Goal: Information Seeking & Learning: Learn about a topic

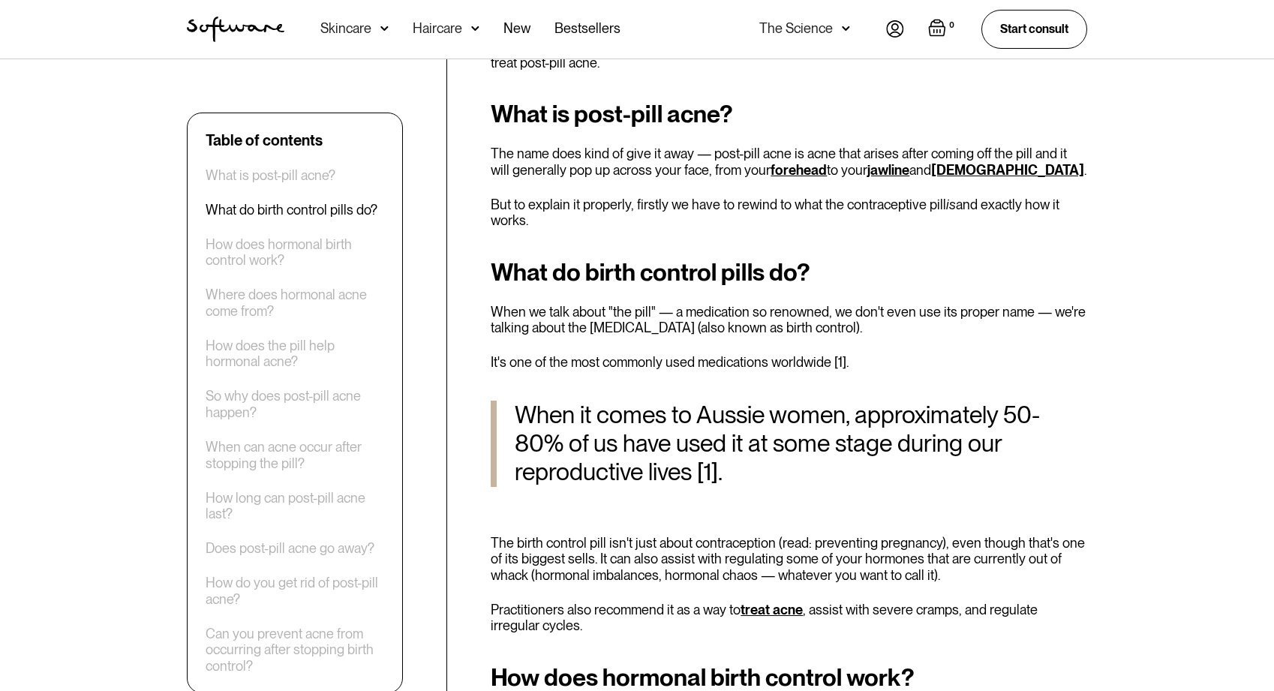
scroll to position [704, 0]
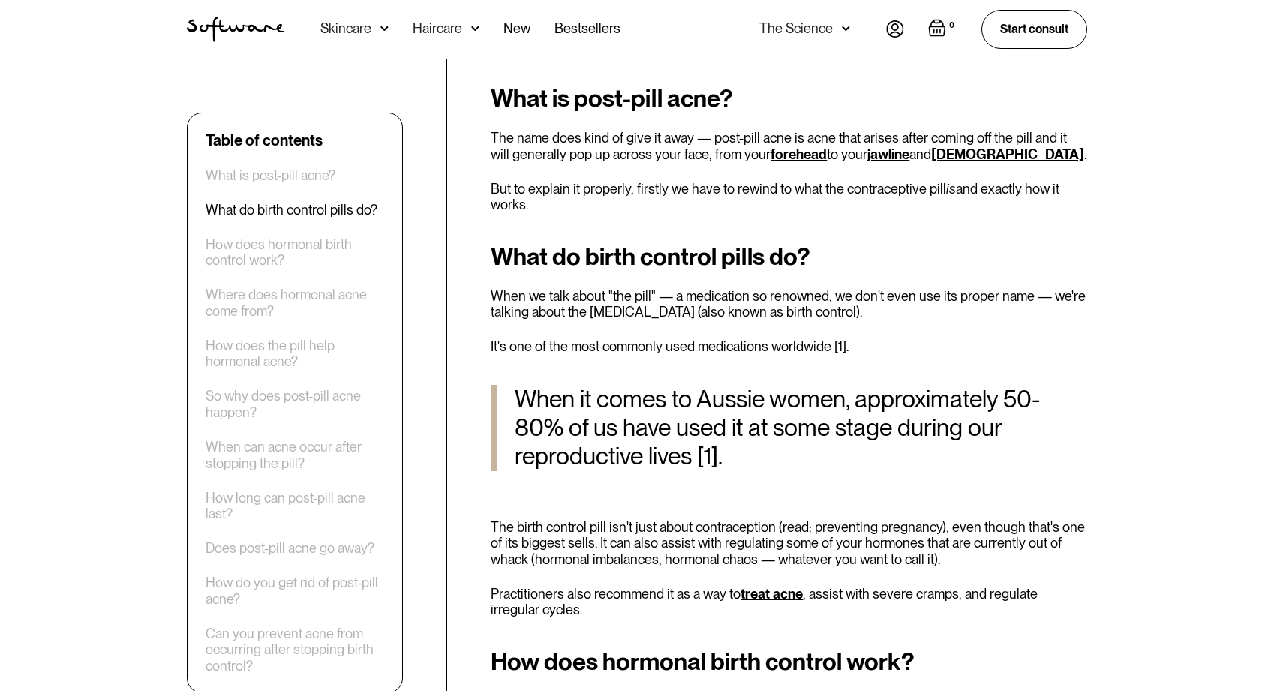
drag, startPoint x: 548, startPoint y: 142, endPoint x: 538, endPoint y: 197, distance: 55.7
click at [538, 197] on div "What is post-pill acne? The name does kind of give it away — post-pill acne is …" at bounding box center [789, 149] width 597 height 128
click at [538, 197] on p "But to explain it properly, firstly we have to rewind to what the contraceptive…" at bounding box center [789, 197] width 597 height 32
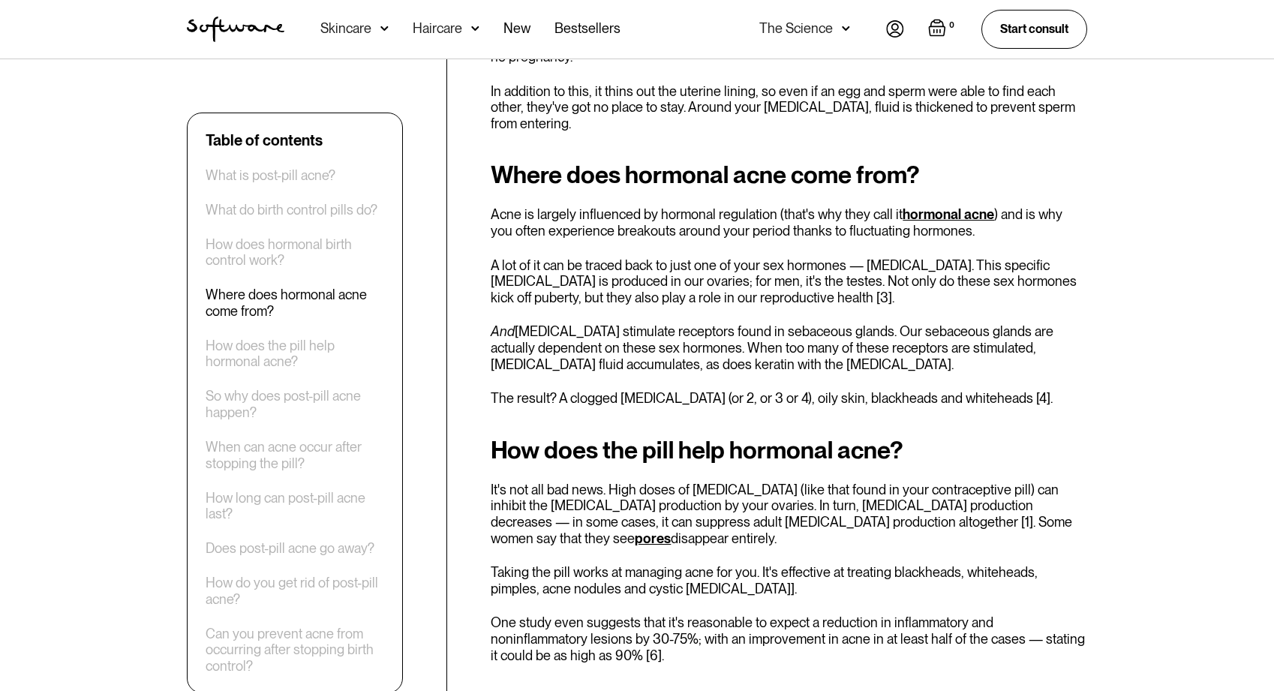
scroll to position [1450, 0]
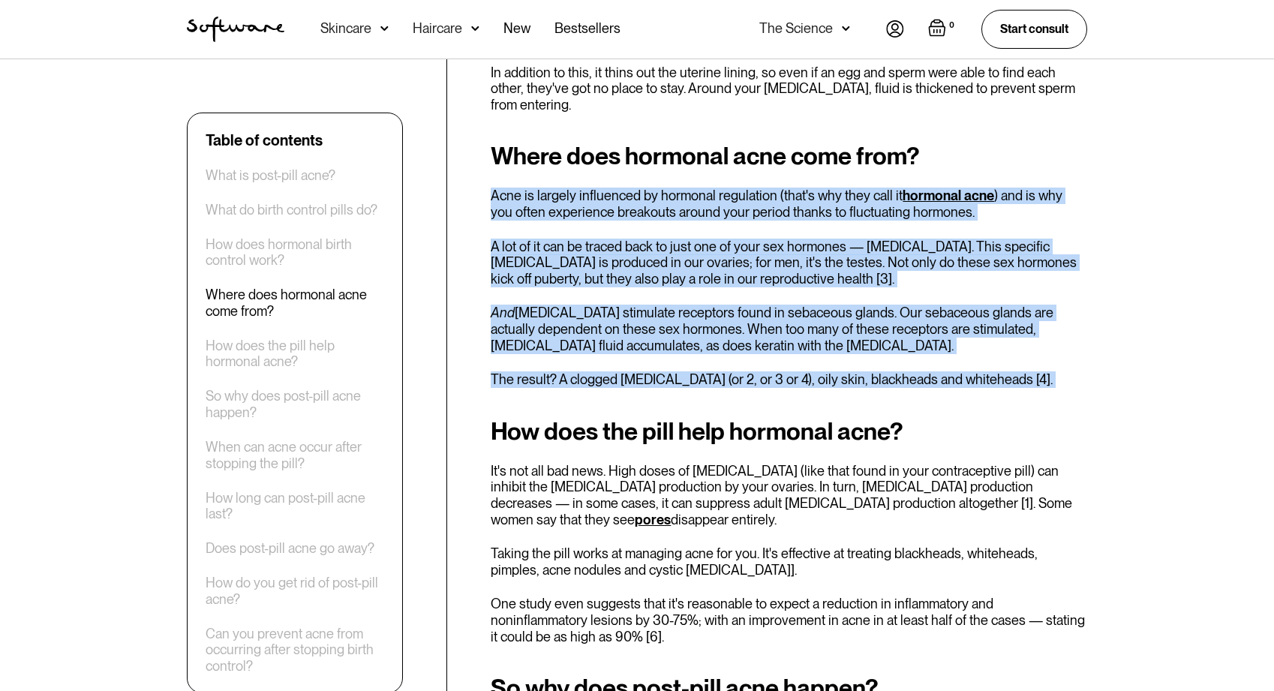
drag, startPoint x: 492, startPoint y: 167, endPoint x: 521, endPoint y: 389, distance: 224.1
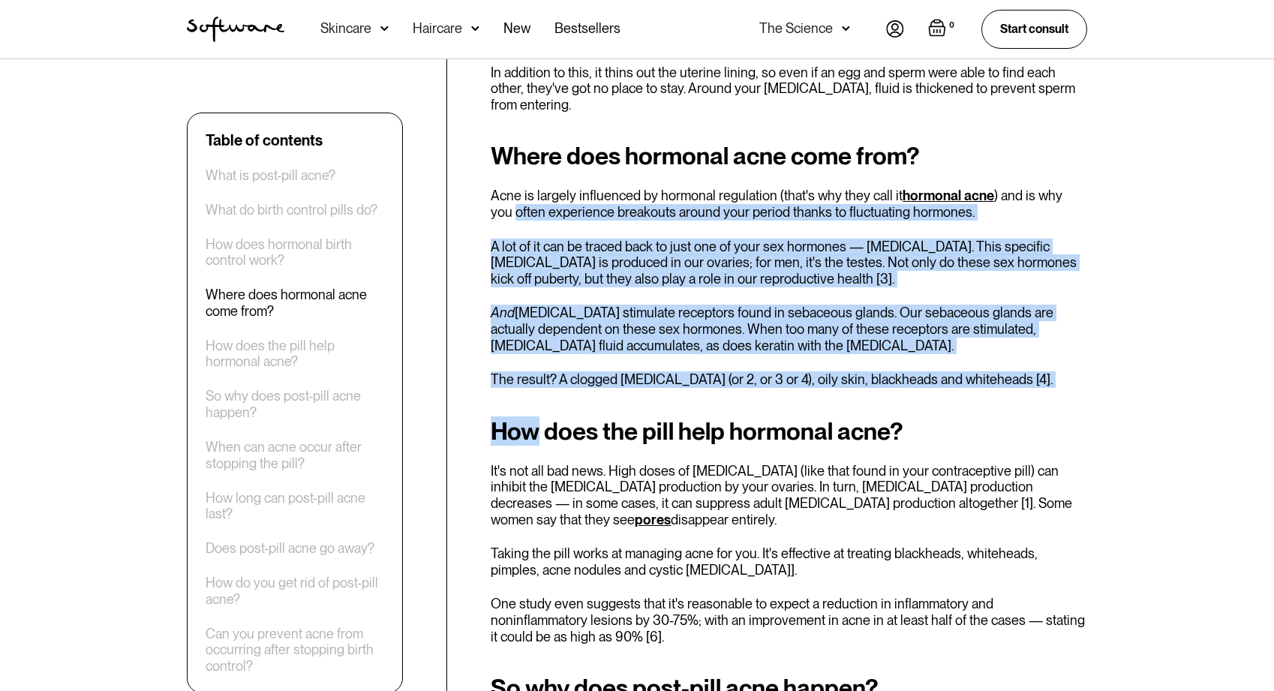
drag, startPoint x: 521, startPoint y: 389, endPoint x: 483, endPoint y: 192, distance: 200.2
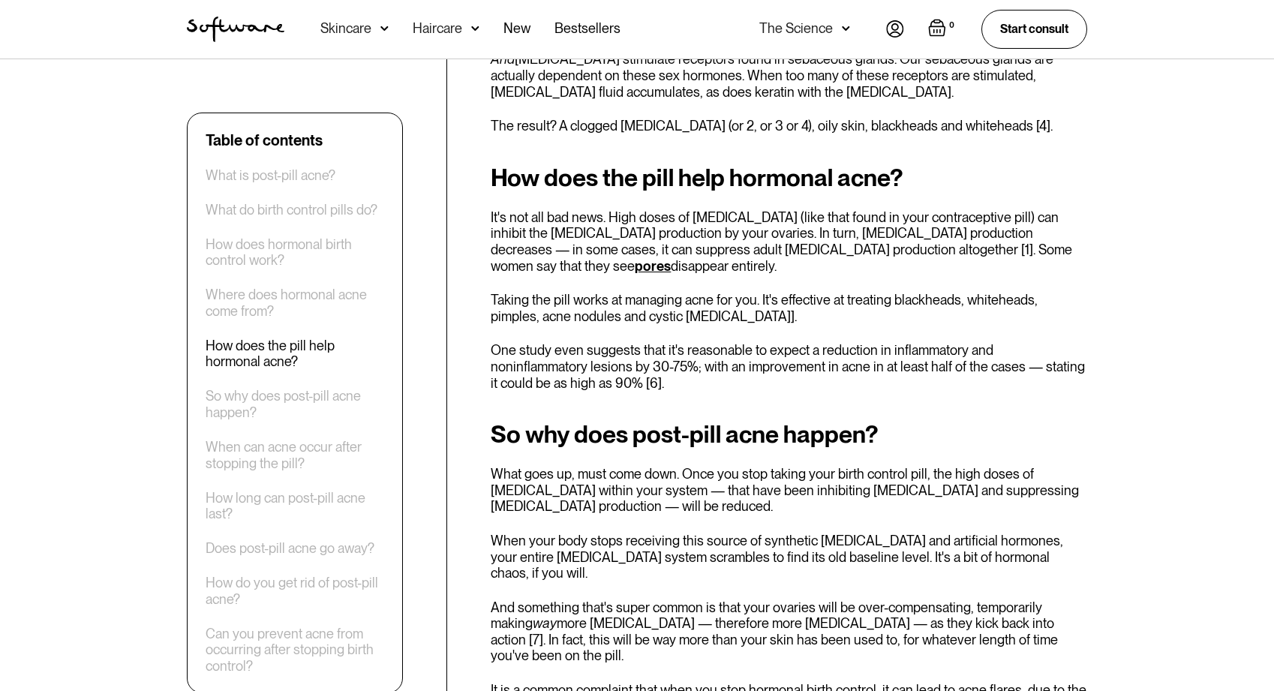
scroll to position [1713, 0]
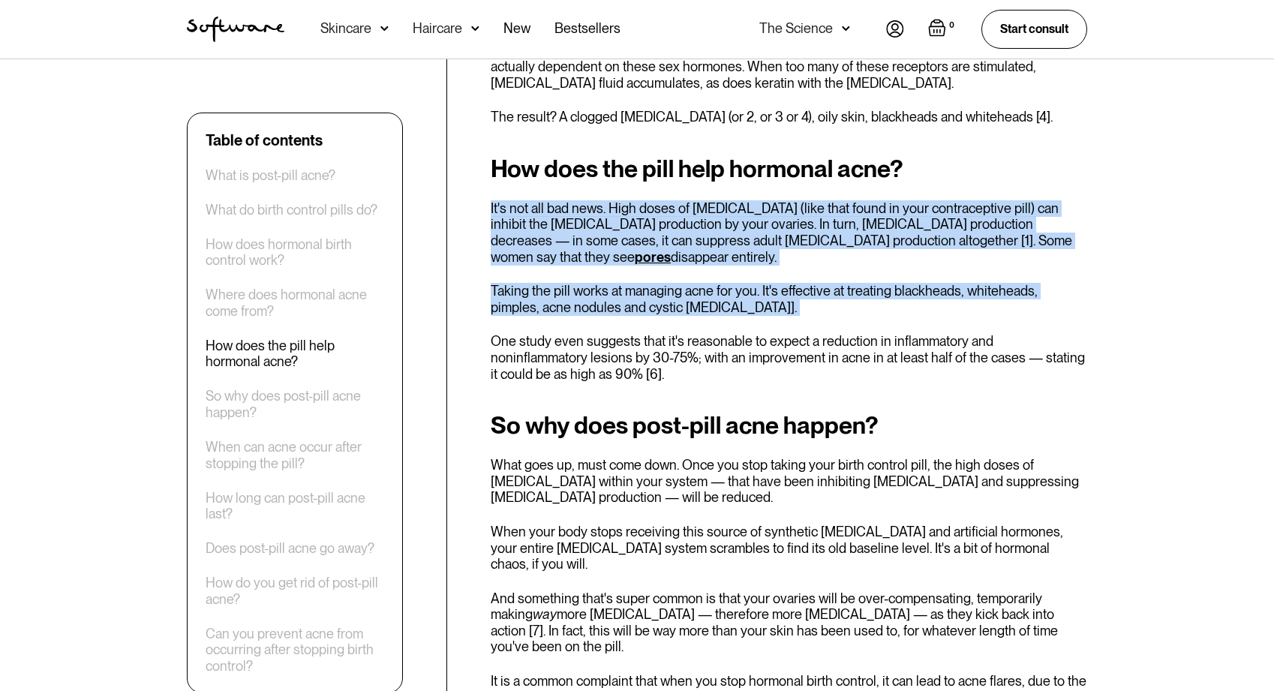
drag, startPoint x: 489, startPoint y: 186, endPoint x: 558, endPoint y: 316, distance: 147.4
click at [558, 316] on div "How does the pill help hormonal acne? It's not all bad news. High doses of [MED…" at bounding box center [789, 268] width 597 height 227
drag, startPoint x: 558, startPoint y: 316, endPoint x: 486, endPoint y: 188, distance: 146.5
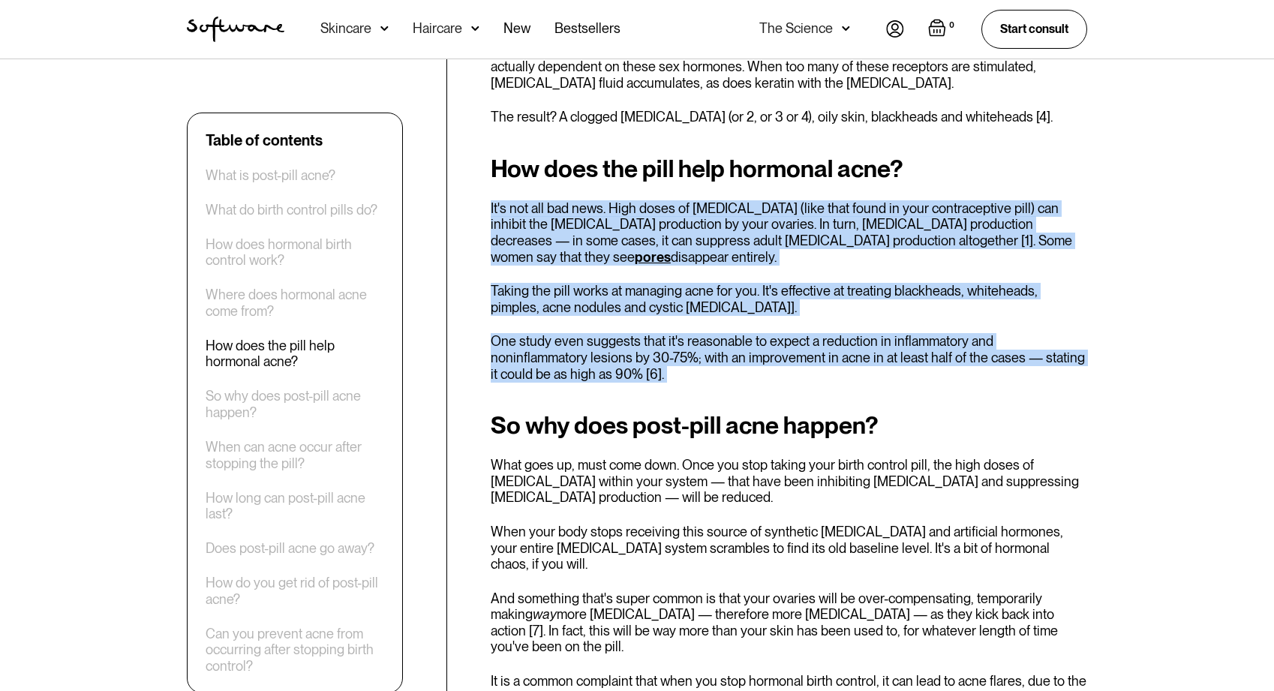
drag, startPoint x: 486, startPoint y: 188, endPoint x: 605, endPoint y: 381, distance: 226.4
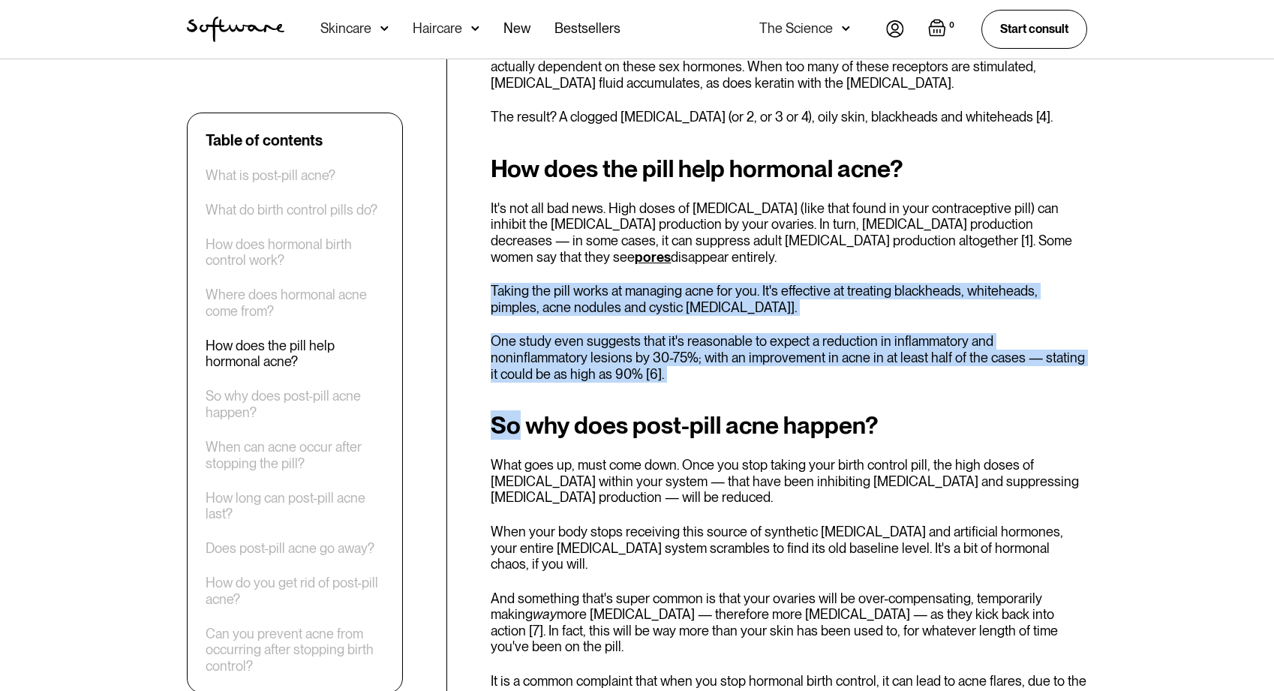
drag, startPoint x: 605, startPoint y: 381, endPoint x: 608, endPoint y: 251, distance: 130.6
click at [608, 251] on div "How does the pill help hormonal acne? It's not all bad news. High doses of [MED…" at bounding box center [789, 268] width 597 height 227
drag, startPoint x: 608, startPoint y: 251, endPoint x: 609, endPoint y: 360, distance: 109.6
click at [609, 360] on div "How does the pill help hormonal acne? It's not all bad news. High doses of [MED…" at bounding box center [789, 268] width 597 height 227
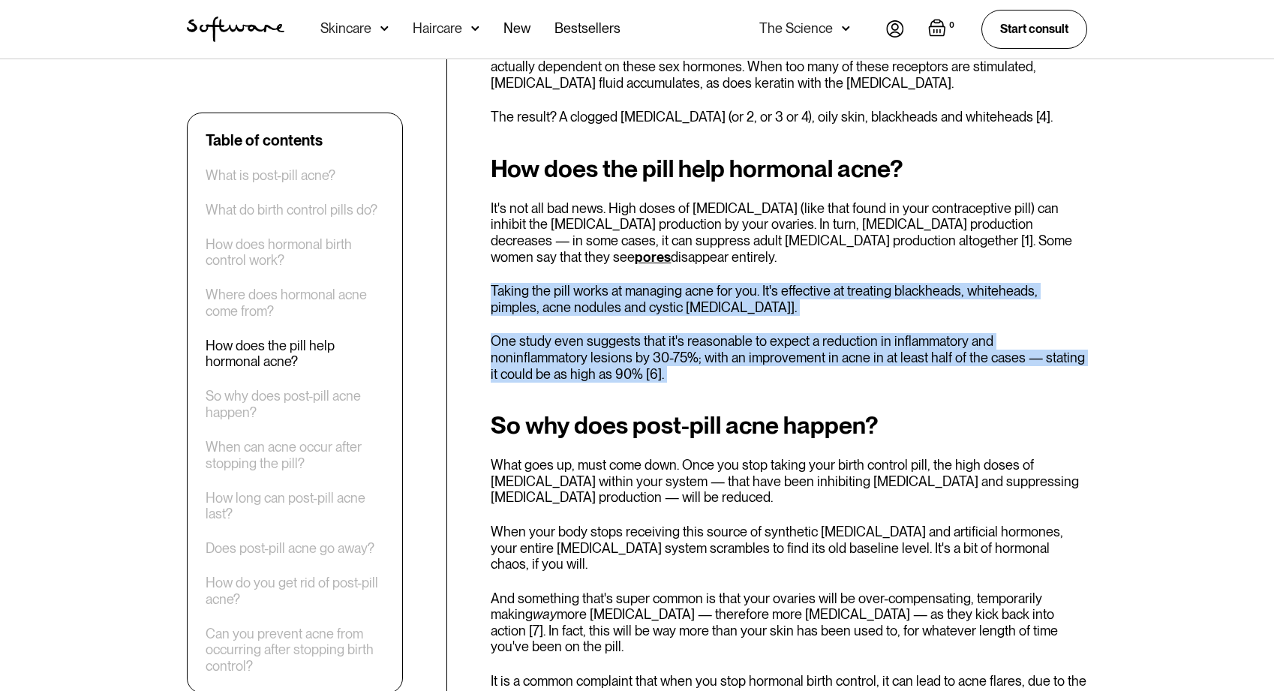
click at [609, 360] on p "One study even suggests that it's reasonable to expect a reduction in inflammat…" at bounding box center [789, 357] width 597 height 49
drag, startPoint x: 609, startPoint y: 360, endPoint x: 610, endPoint y: 245, distance: 115.6
click at [610, 245] on div "How does the pill help hormonal acne? It's not all bad news. High doses of [MED…" at bounding box center [789, 268] width 597 height 227
click at [610, 245] on p "It's not all bad news. High doses of [MEDICAL_DATA] (like that found in your co…" at bounding box center [789, 232] width 597 height 65
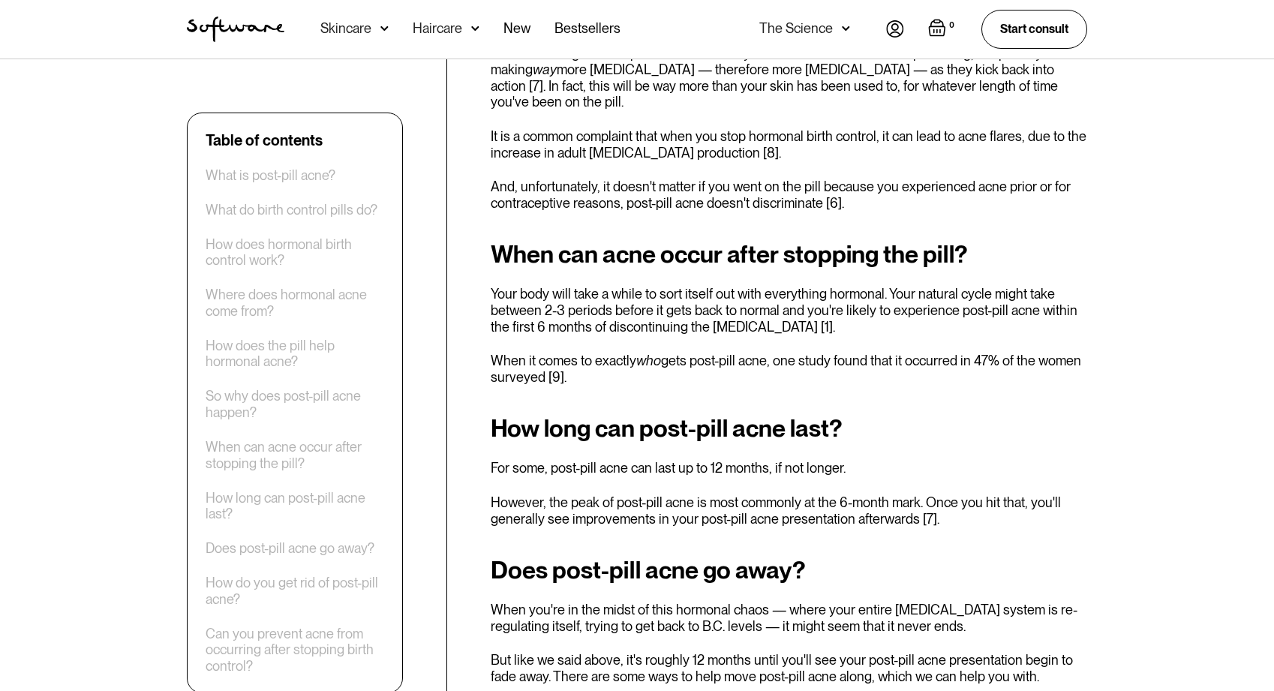
scroll to position [2255, 0]
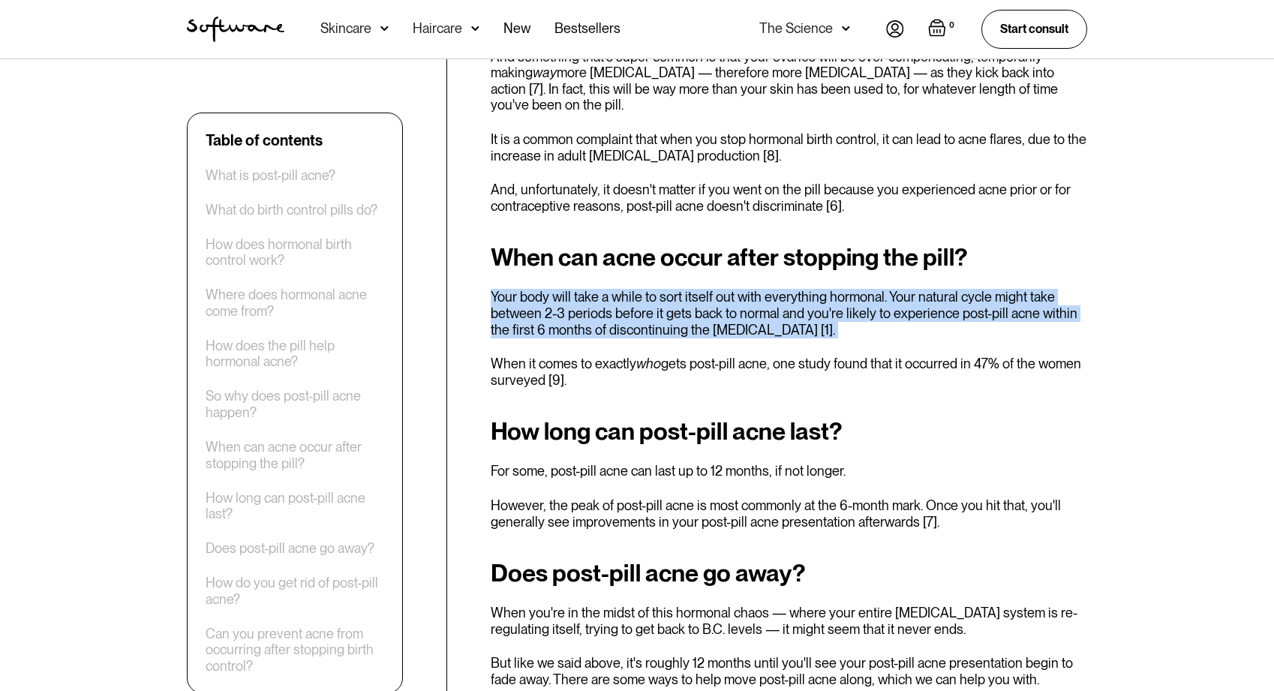
drag, startPoint x: 628, startPoint y: 232, endPoint x: 627, endPoint y: 299, distance: 67.6
click at [627, 299] on div "When can acne occur after stopping the pill? Your body will take a while to sor…" at bounding box center [789, 316] width 597 height 144
drag, startPoint x: 627, startPoint y: 299, endPoint x: 629, endPoint y: 234, distance: 65.3
click at [629, 244] on div "When can acne occur after stopping the pill? Your body will take a while to sor…" at bounding box center [789, 316] width 597 height 144
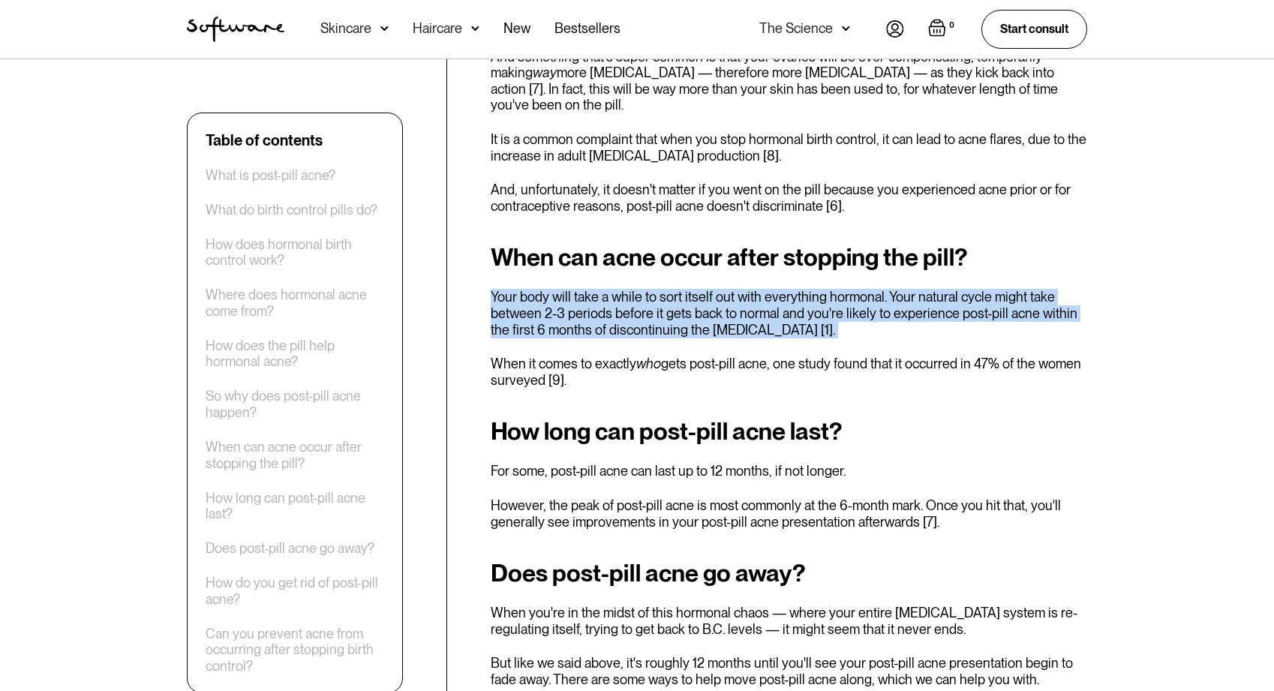
click at [629, 244] on div "When can acne occur after stopping the pill? Your body will take a while to sor…" at bounding box center [789, 316] width 597 height 144
drag, startPoint x: 629, startPoint y: 234, endPoint x: 623, endPoint y: 296, distance: 61.8
click at [623, 296] on div "When can acne occur after stopping the pill? Your body will take a while to sor…" at bounding box center [789, 316] width 597 height 144
drag, startPoint x: 623, startPoint y: 296, endPoint x: 621, endPoint y: 243, distance: 52.6
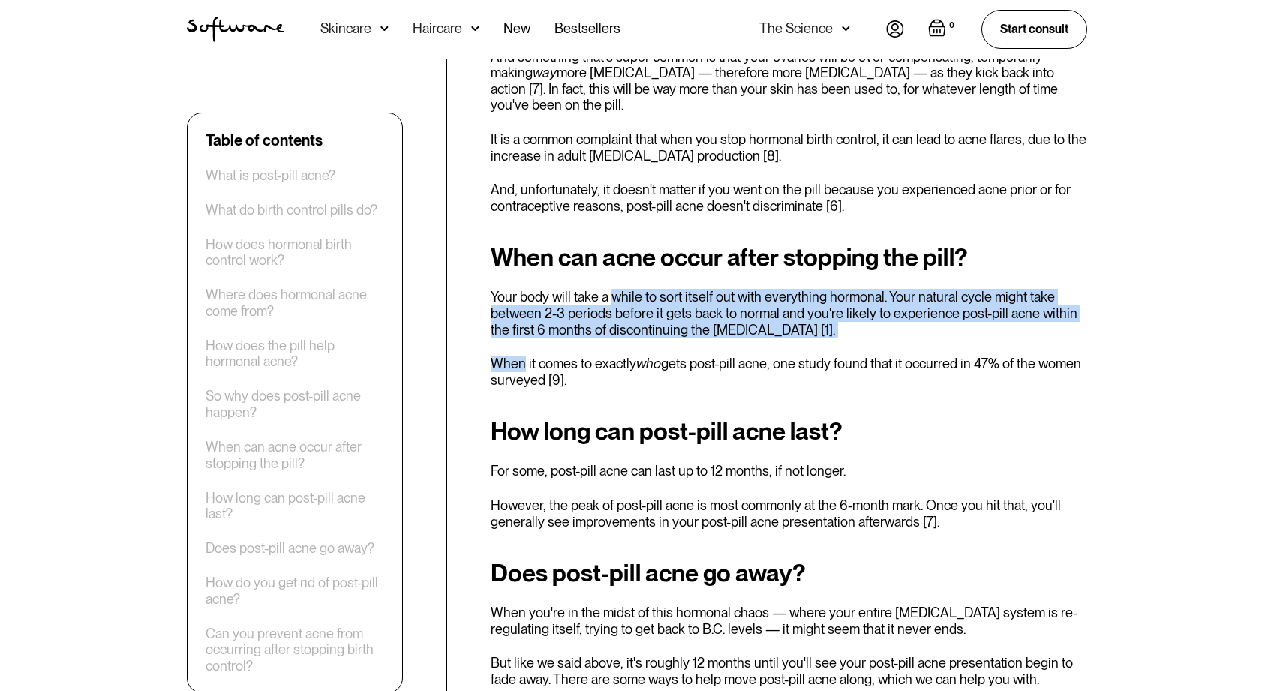
click at [621, 244] on div "When can acne occur after stopping the pill? Your body will take a while to sor…" at bounding box center [789, 316] width 597 height 144
click at [621, 289] on p "Your body will take a while to sort itself out with everything hormonal. Your n…" at bounding box center [789, 313] width 597 height 49
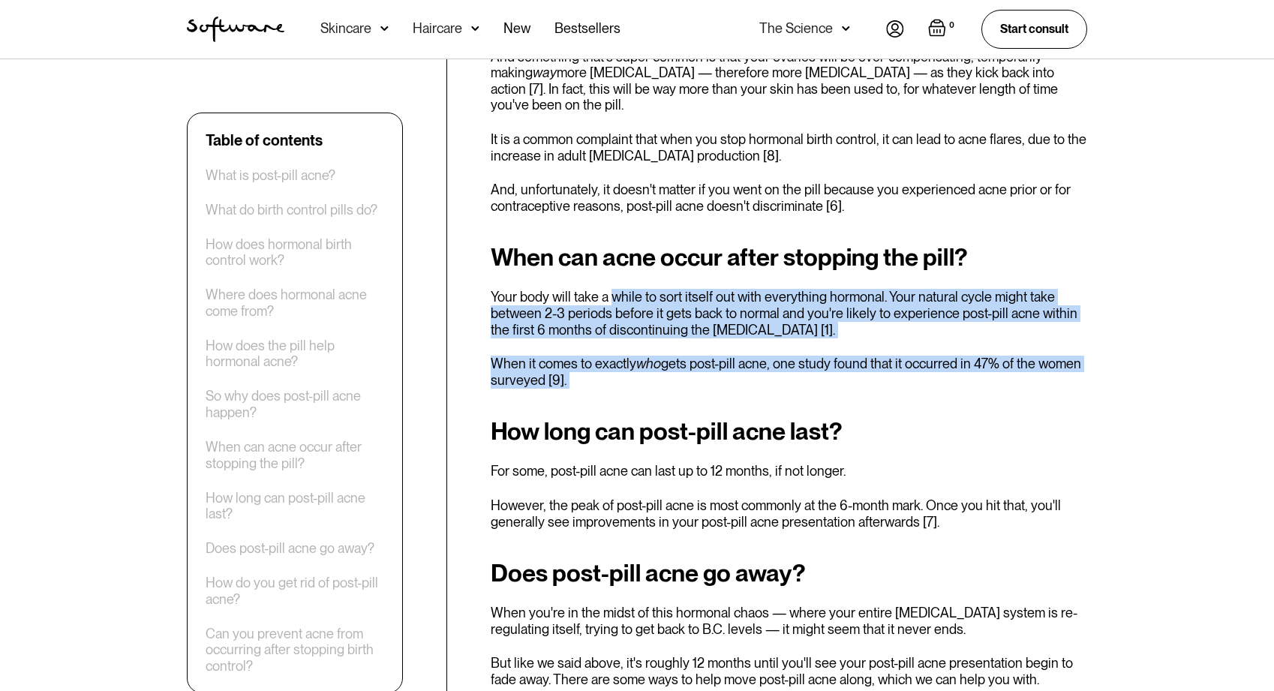
drag, startPoint x: 621, startPoint y: 243, endPoint x: 610, endPoint y: 333, distance: 90.7
click at [610, 333] on div "When can acne occur after stopping the pill? Your body will take a while to sor…" at bounding box center [789, 316] width 597 height 144
click at [610, 356] on p "When it comes to exactly who gets post-pill acne, one study found that it occur…" at bounding box center [789, 372] width 597 height 32
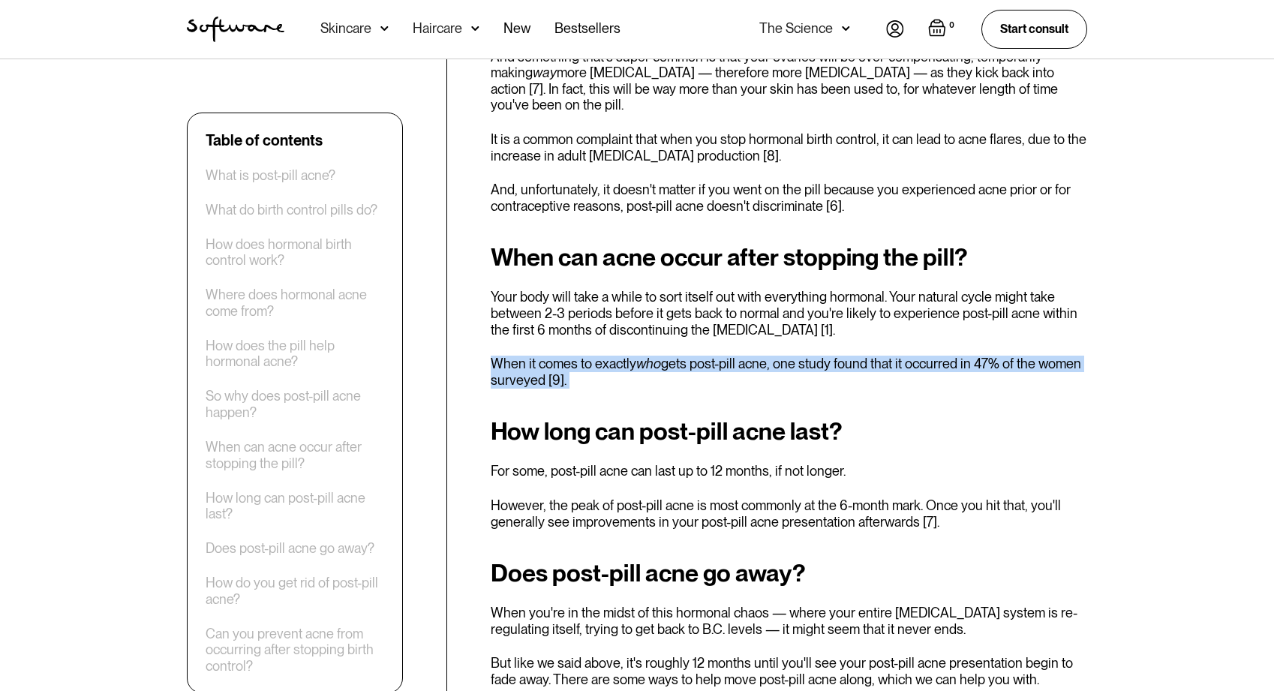
drag, startPoint x: 610, startPoint y: 332, endPoint x: 610, endPoint y: 293, distance: 39.0
click at [610, 294] on div "When can acne occur after stopping the pill? Your body will take a while to sor…" at bounding box center [789, 316] width 597 height 144
click at [610, 293] on div "When can acne occur after stopping the pill? Your body will take a while to sor…" at bounding box center [789, 316] width 597 height 144
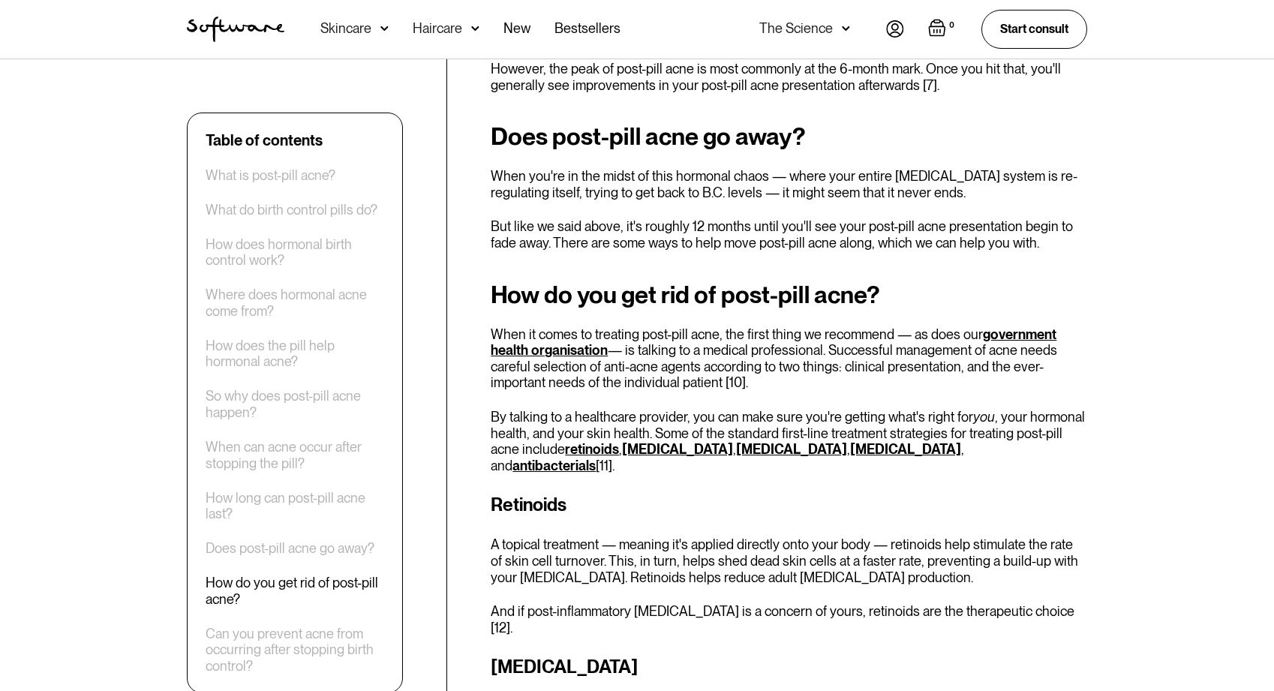
scroll to position [2694, 0]
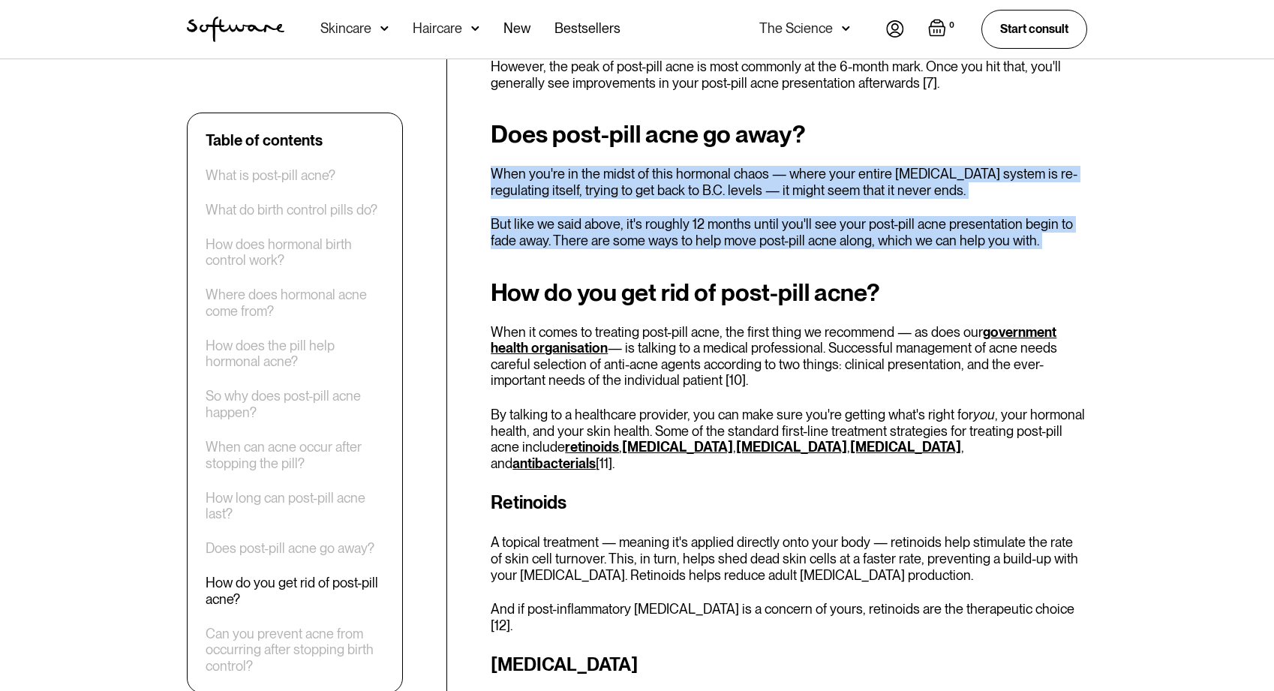
drag, startPoint x: 627, startPoint y: 107, endPoint x: 630, endPoint y: 216, distance: 108.8
drag, startPoint x: 630, startPoint y: 216, endPoint x: 629, endPoint y: 120, distance: 96.1
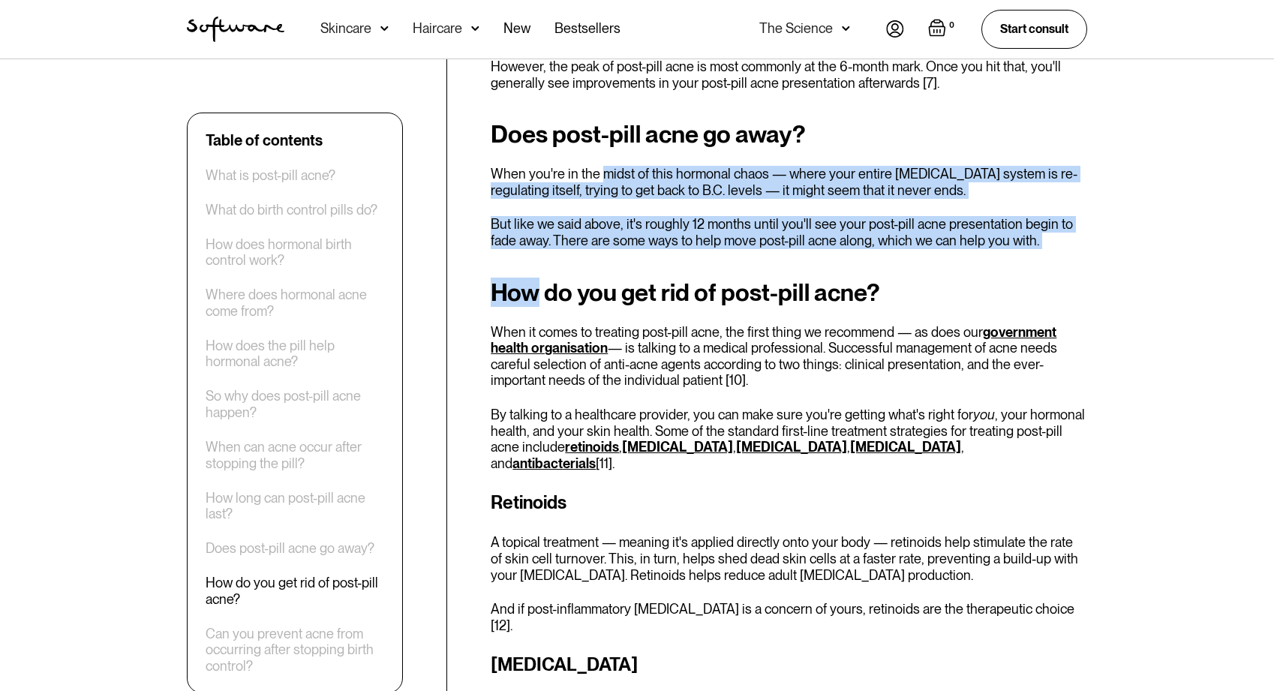
click at [629, 166] on p "When you're in the midst of this hormonal chaos — where your entire [MEDICAL_DA…" at bounding box center [789, 182] width 597 height 32
drag, startPoint x: 629, startPoint y: 120, endPoint x: 619, endPoint y: 208, distance: 88.4
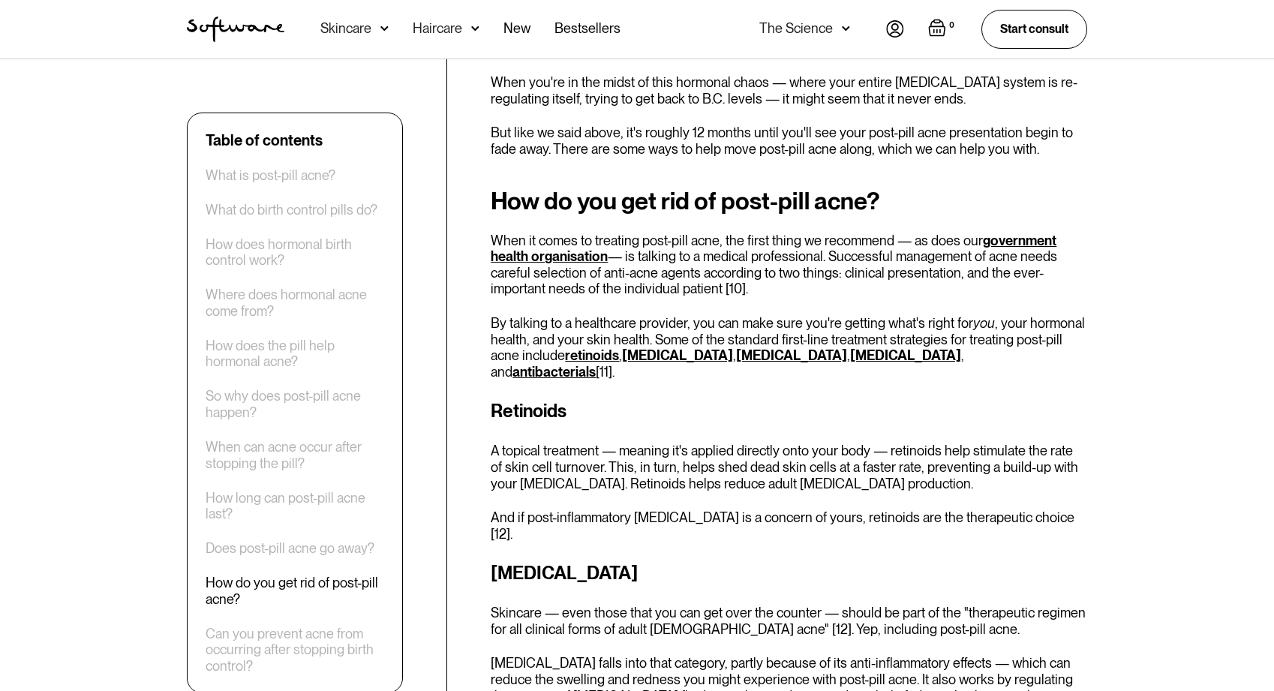
scroll to position [2786, 0]
drag, startPoint x: 907, startPoint y: 171, endPoint x: 886, endPoint y: 243, distance: 74.8
click at [886, 243] on p "When it comes to treating post-pill acne, the first thing we recommend — as doe…" at bounding box center [789, 264] width 597 height 65
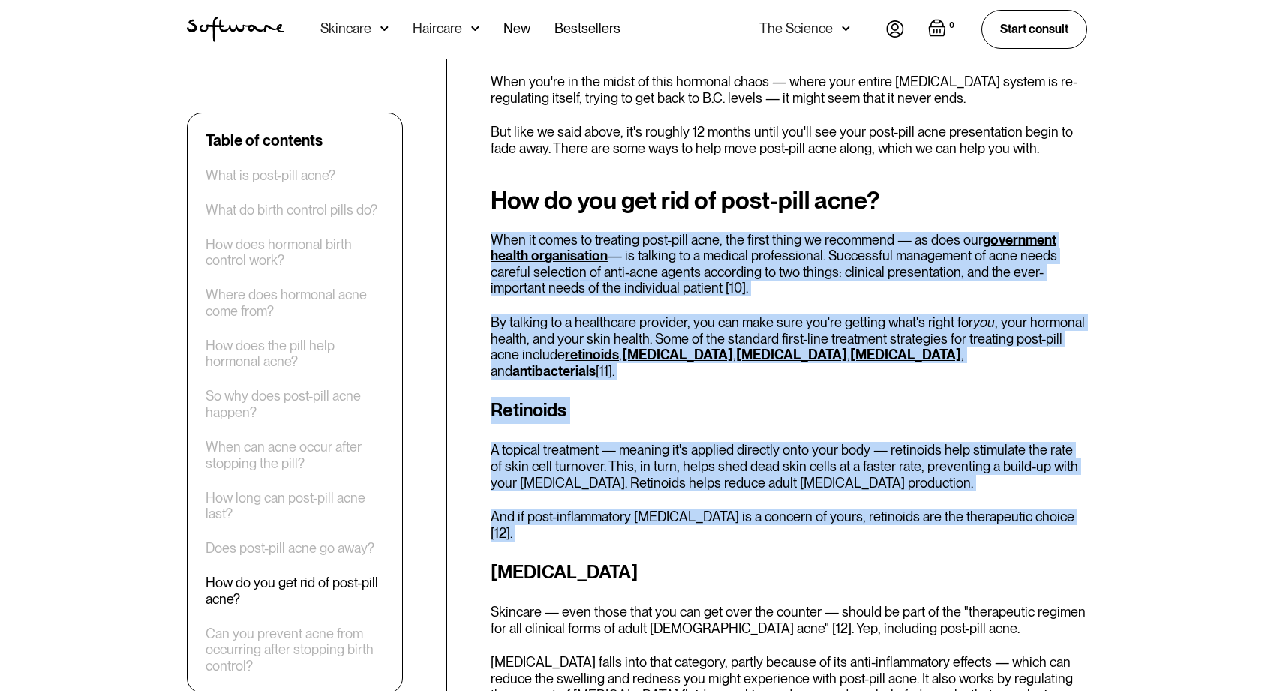
drag, startPoint x: 882, startPoint y: 173, endPoint x: 869, endPoint y: 486, distance: 313.2
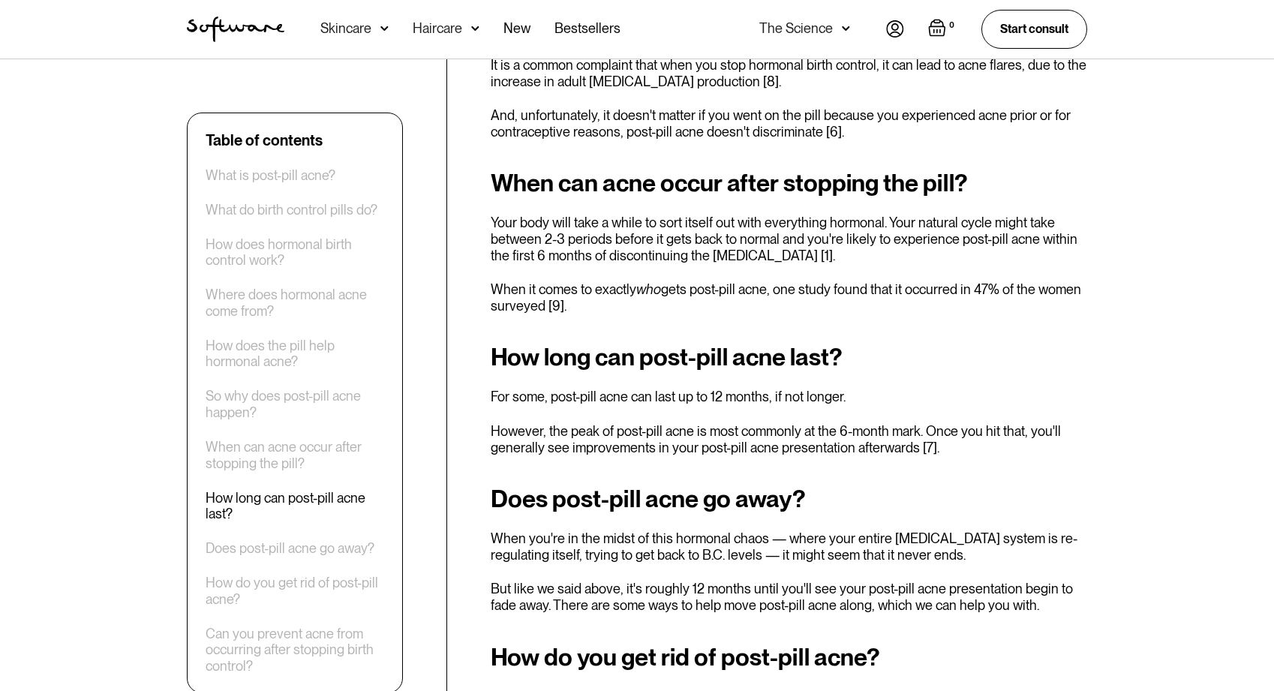
scroll to position [2027, 0]
